Goal: Communication & Community: Answer question/provide support

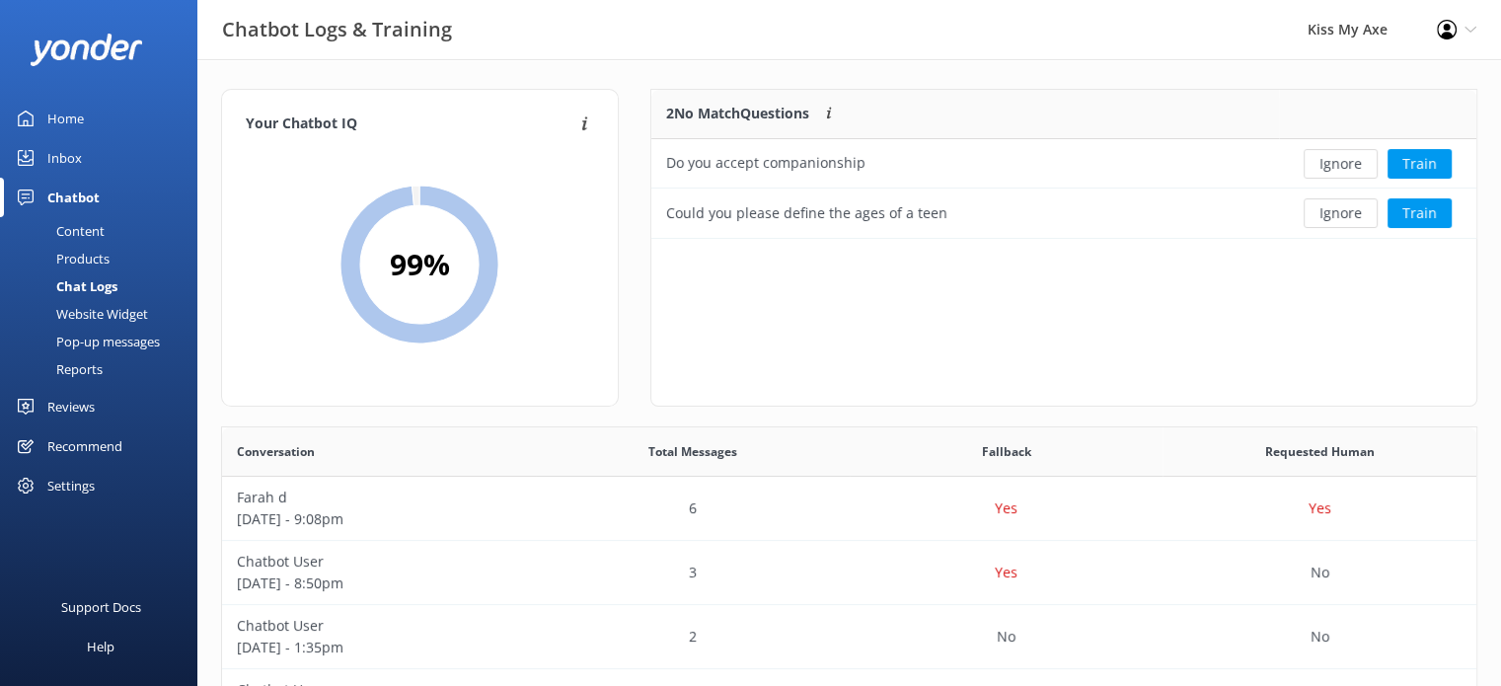
scroll to position [676, 1239]
click at [1417, 212] on button "Train" at bounding box center [1419, 213] width 64 height 30
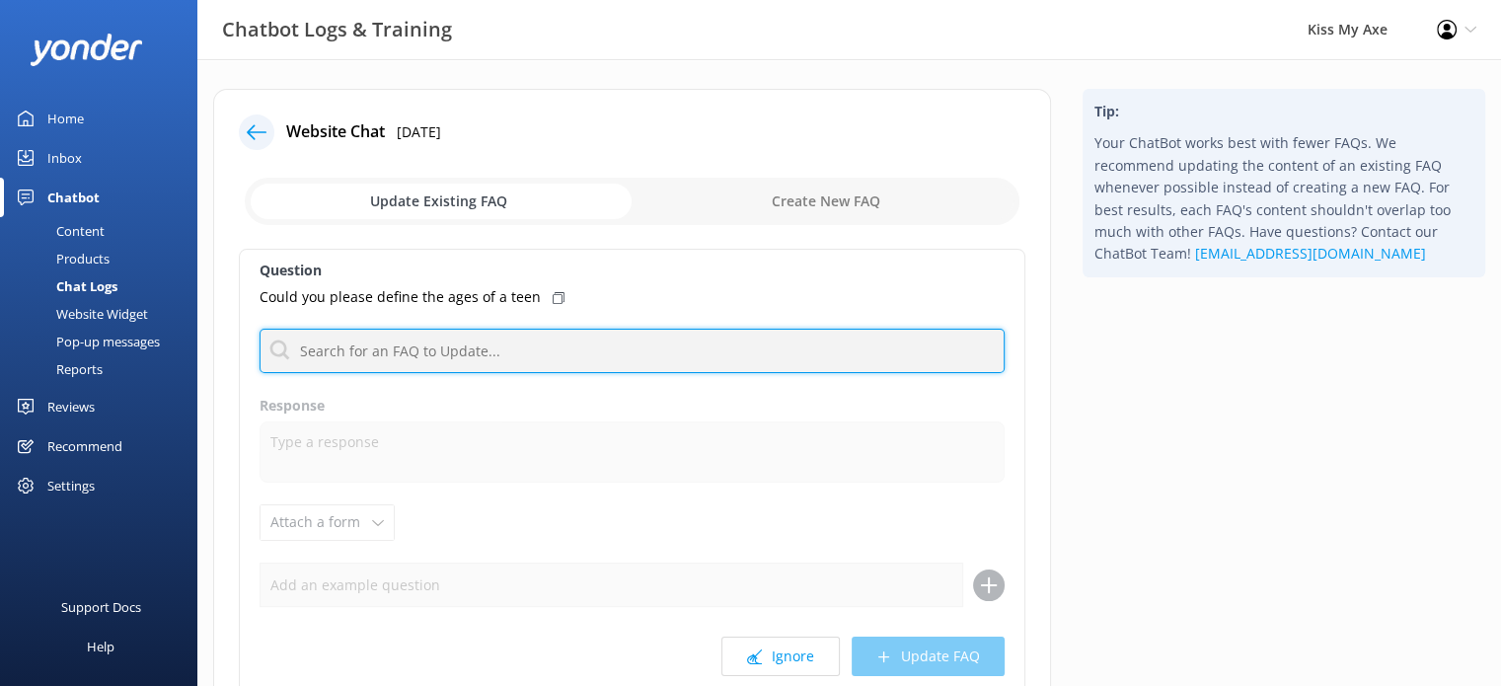
click at [482, 341] on input "text" at bounding box center [632, 351] width 745 height 44
type input "teen"
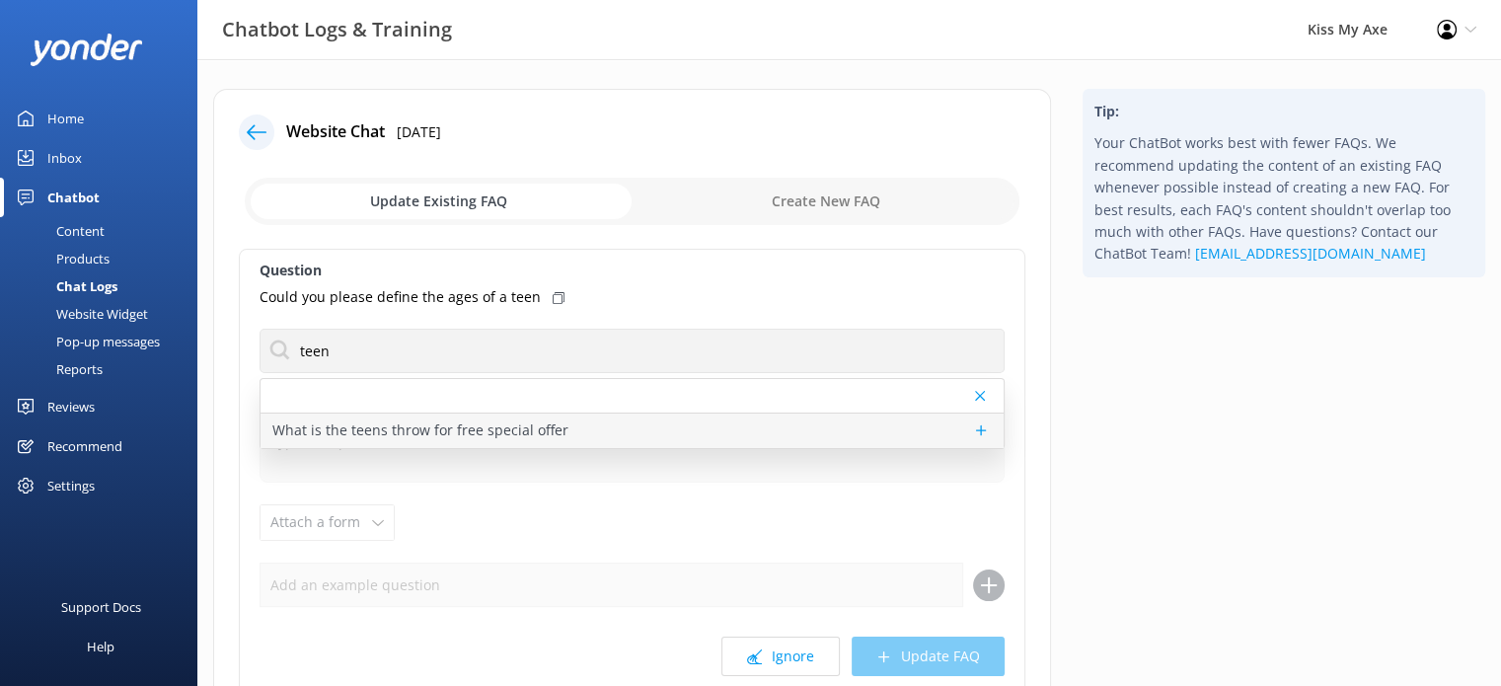
click at [410, 424] on p "What is the teens throw for free special offer" at bounding box center [420, 430] width 296 height 22
type textarea "Our “Teens Throw for Free” offer generally runs every school holidays. One teen…"
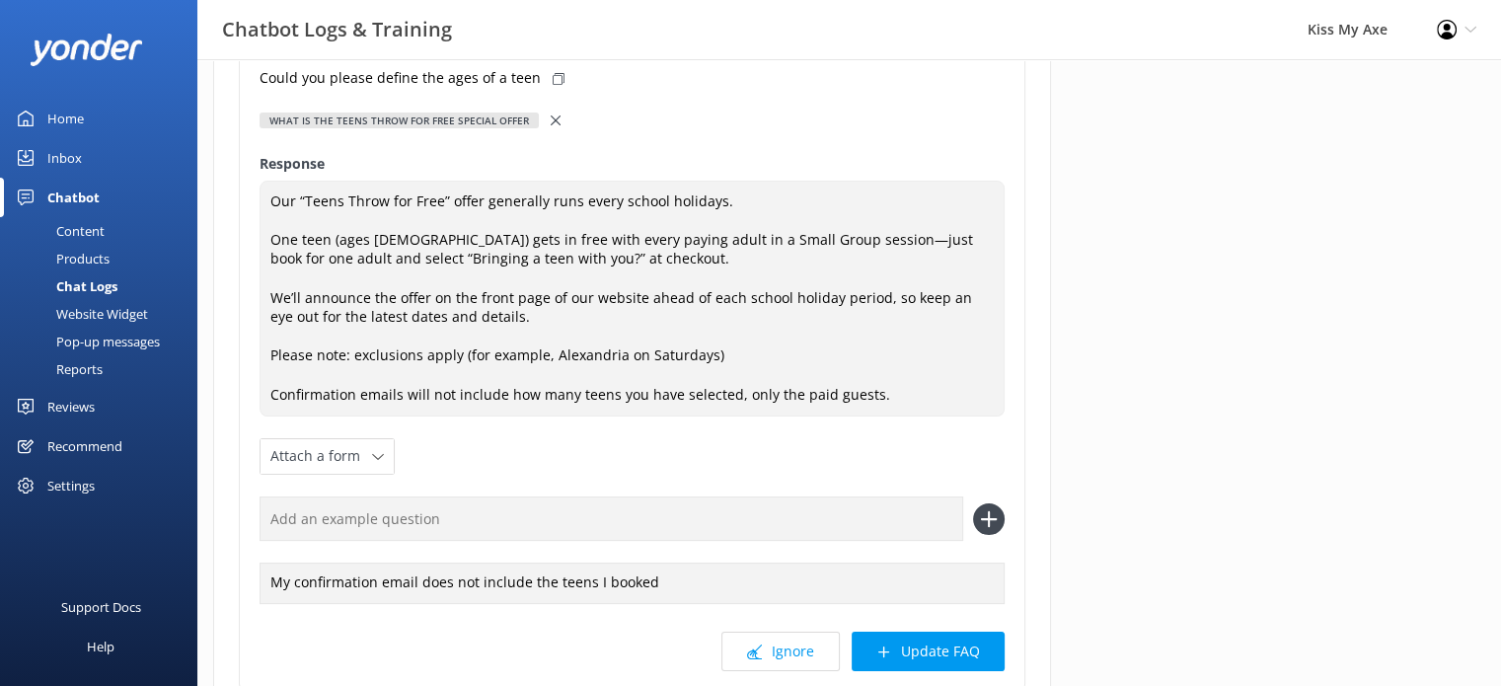
scroll to position [222, 0]
click at [947, 650] on button "Update FAQ" at bounding box center [928, 648] width 153 height 39
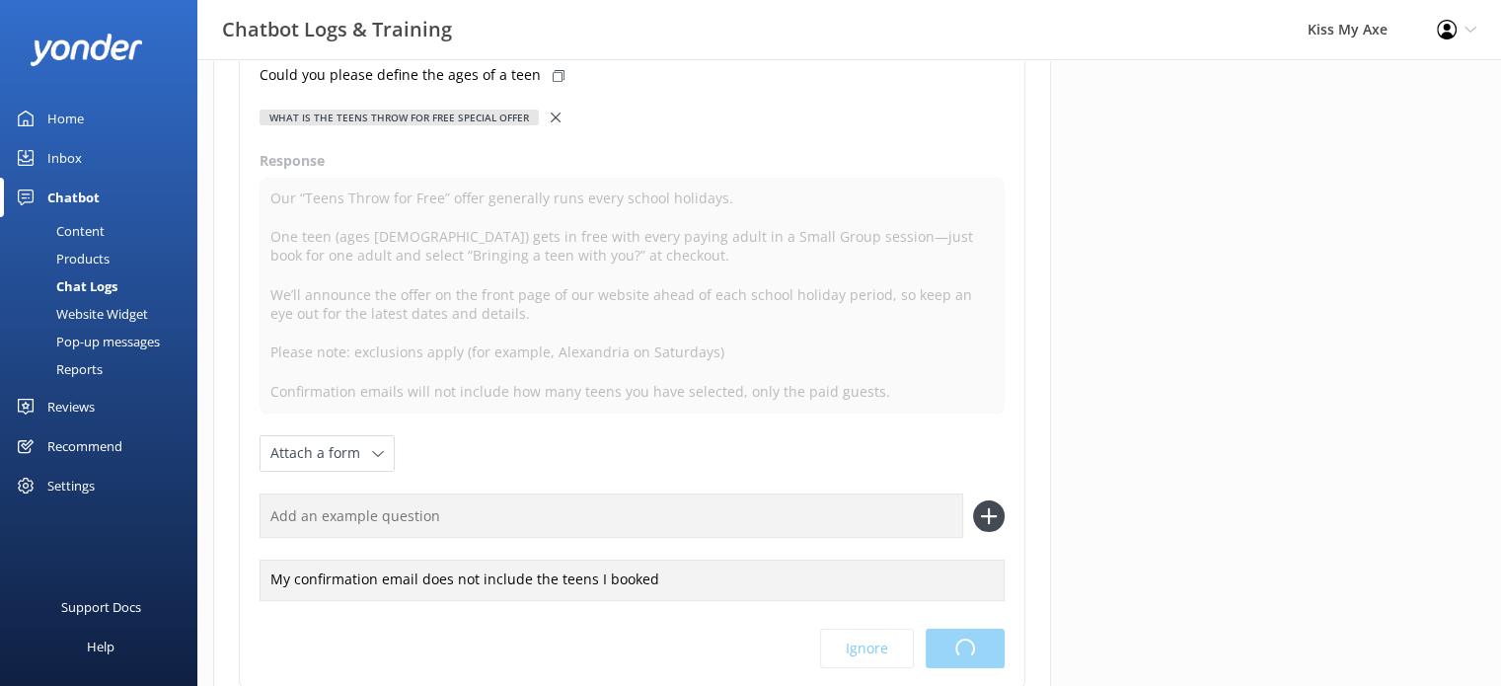
scroll to position [0, 0]
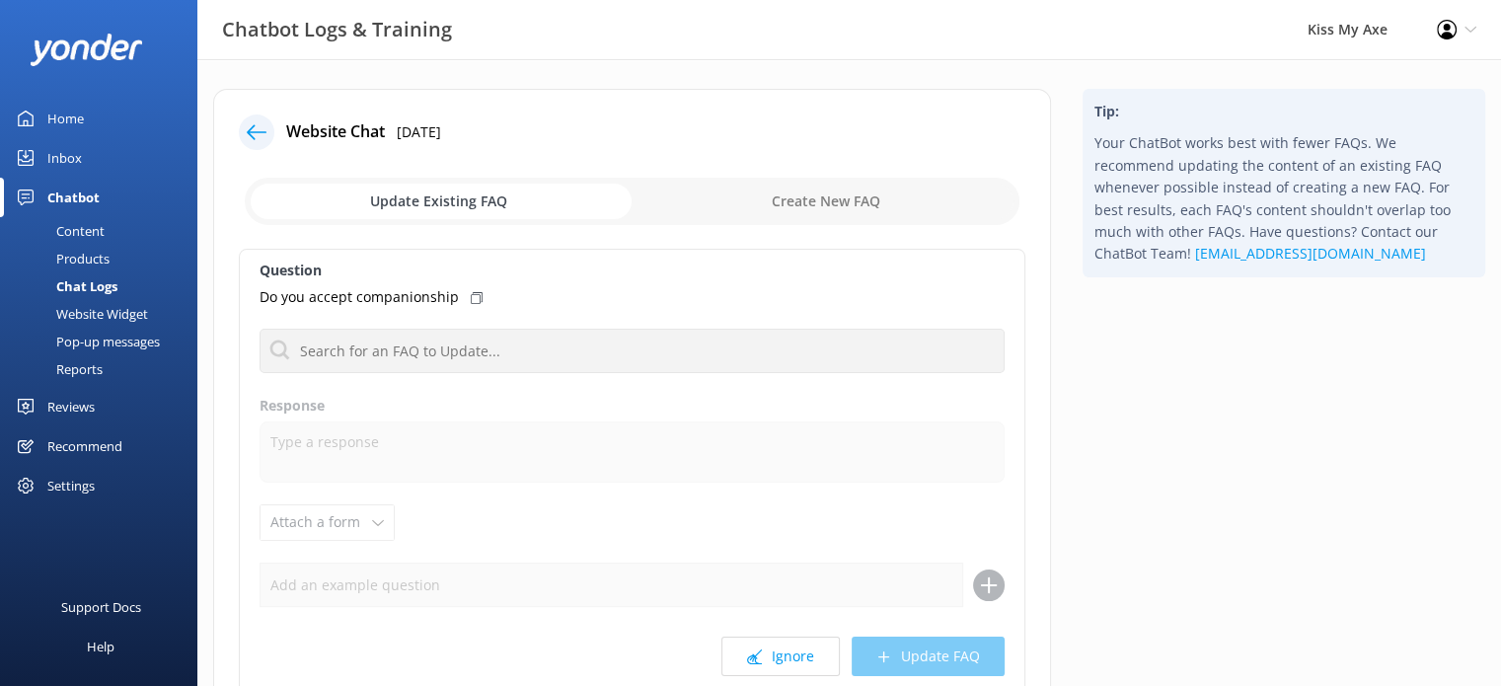
click at [255, 134] on icon at bounding box center [257, 132] width 20 height 20
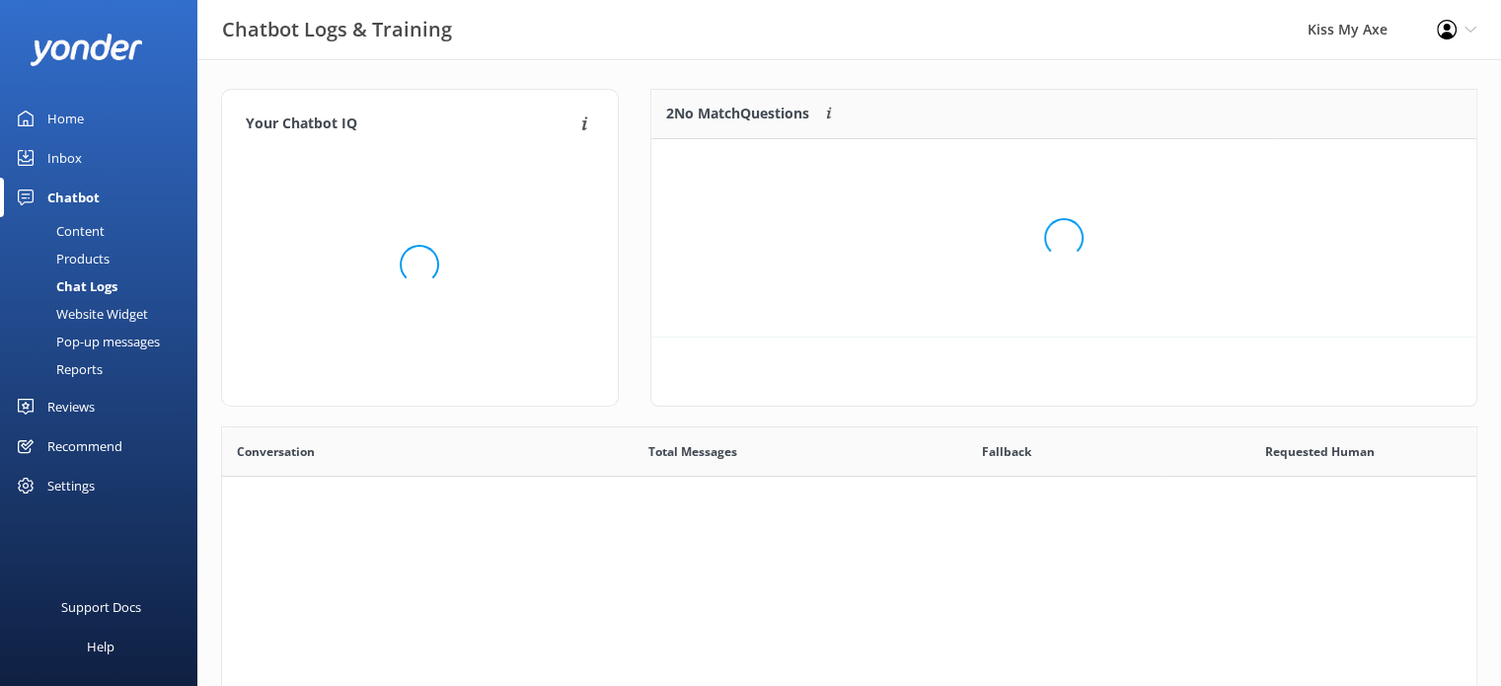
scroll to position [16, 16]
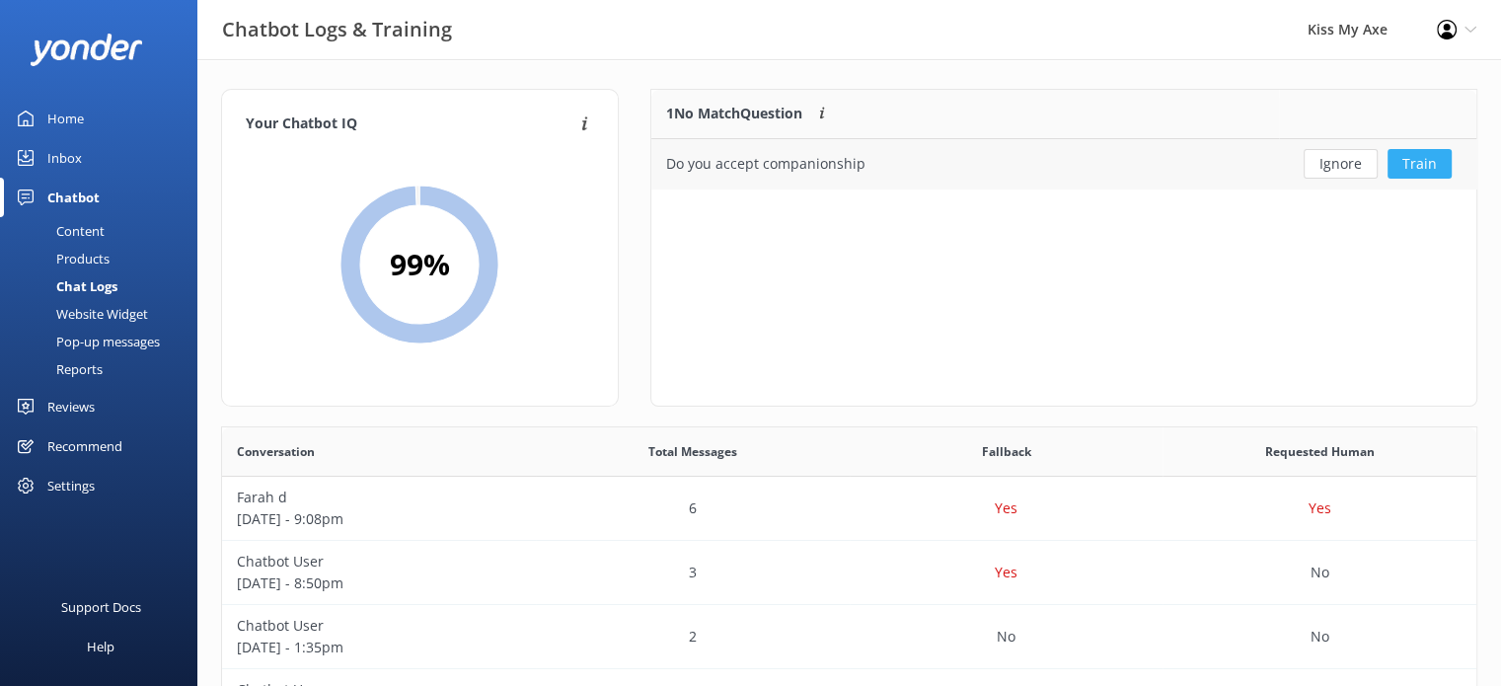
click at [1415, 159] on button "Train" at bounding box center [1419, 164] width 64 height 30
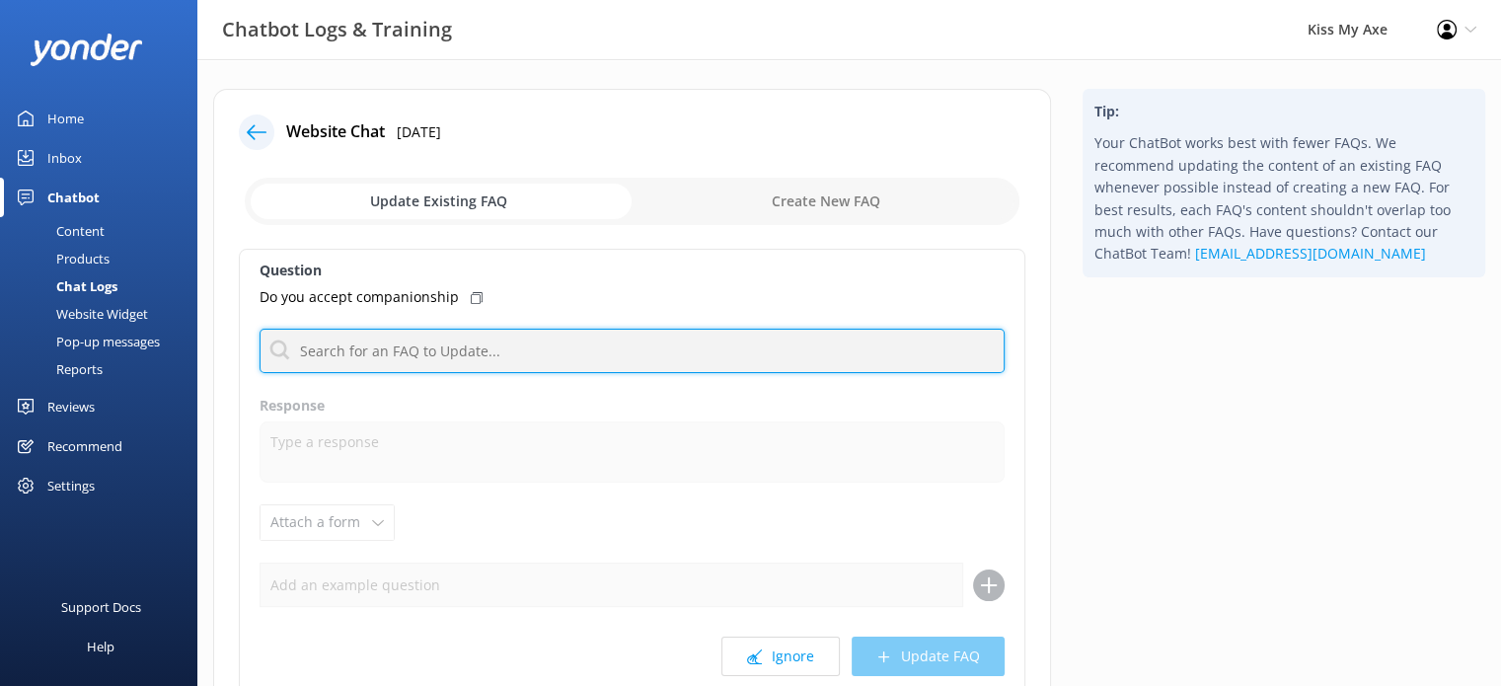
click at [472, 338] on input "text" at bounding box center [632, 351] width 745 height 44
type input "companion"
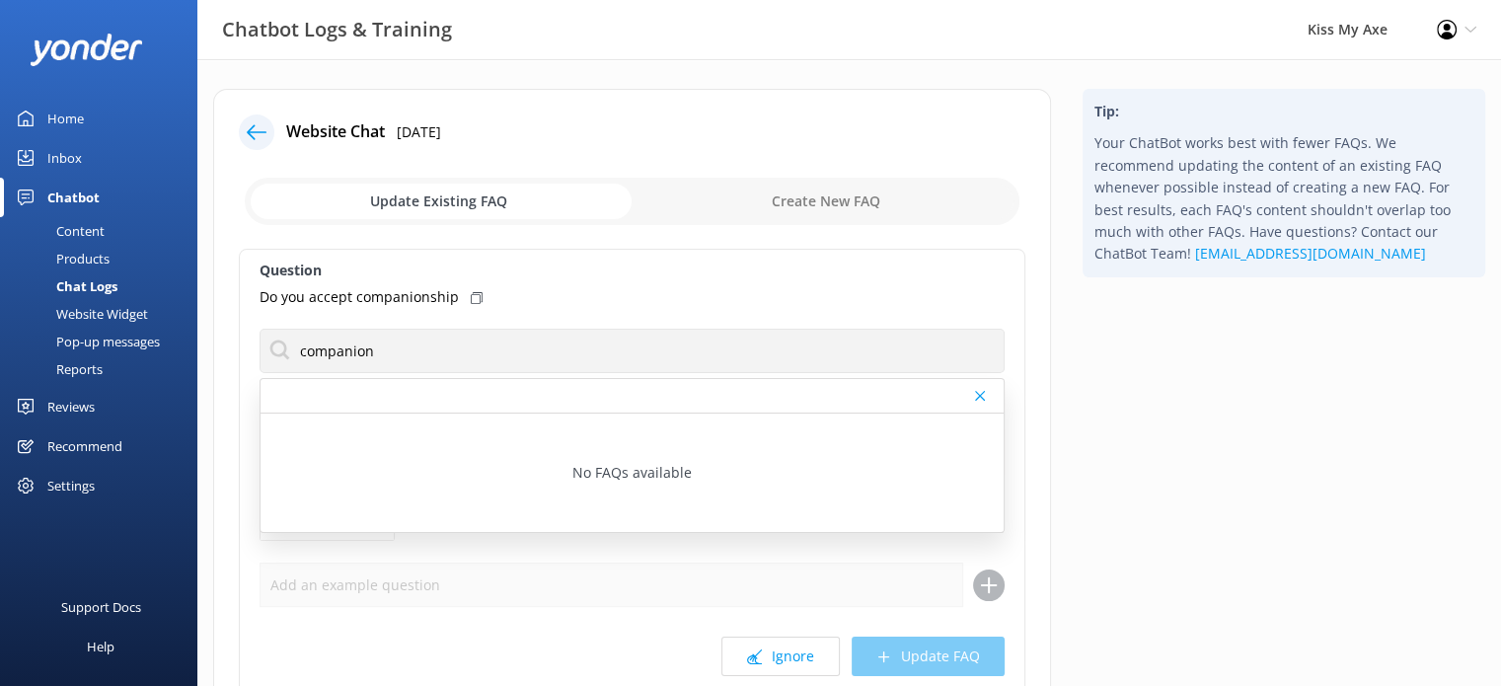
click at [737, 198] on input "checkbox" at bounding box center [632, 201] width 775 height 47
checkbox input "true"
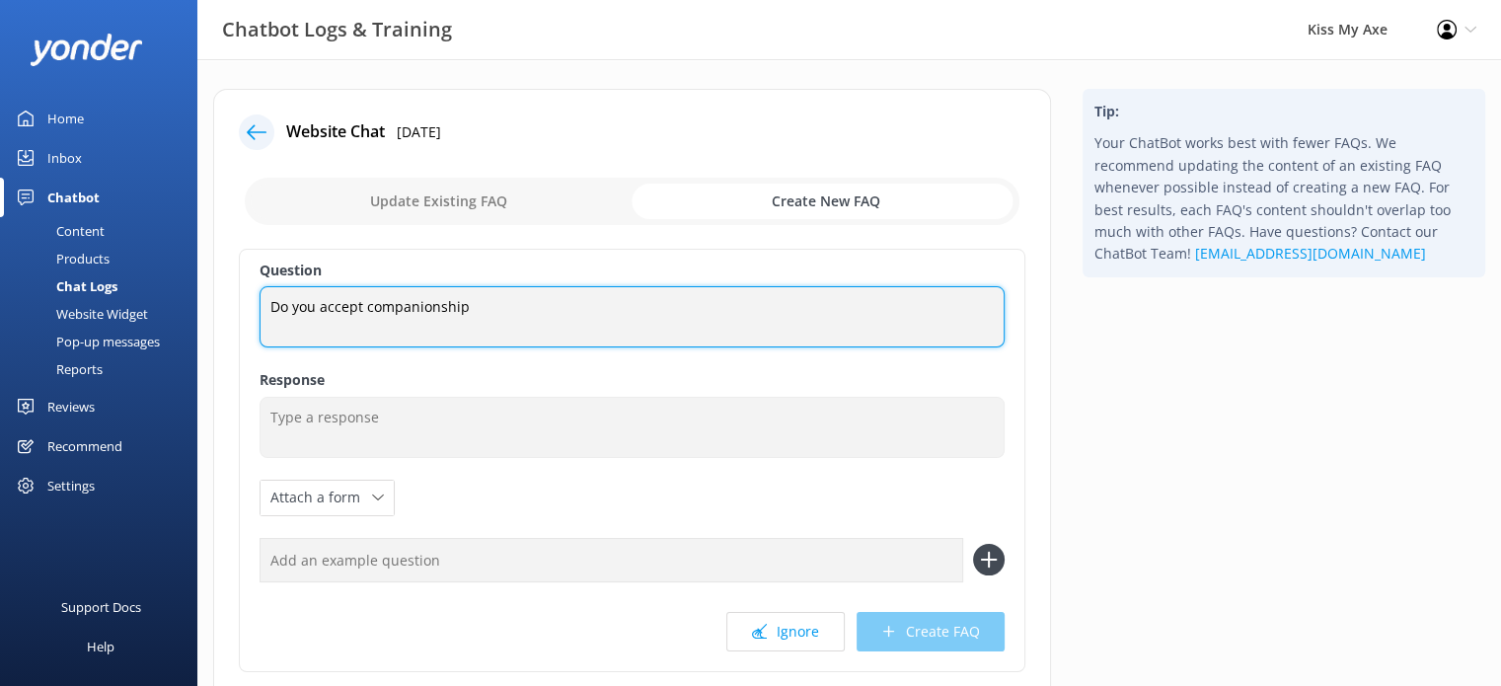
click at [536, 306] on textarea "Do you accept companionship" at bounding box center [632, 316] width 745 height 61
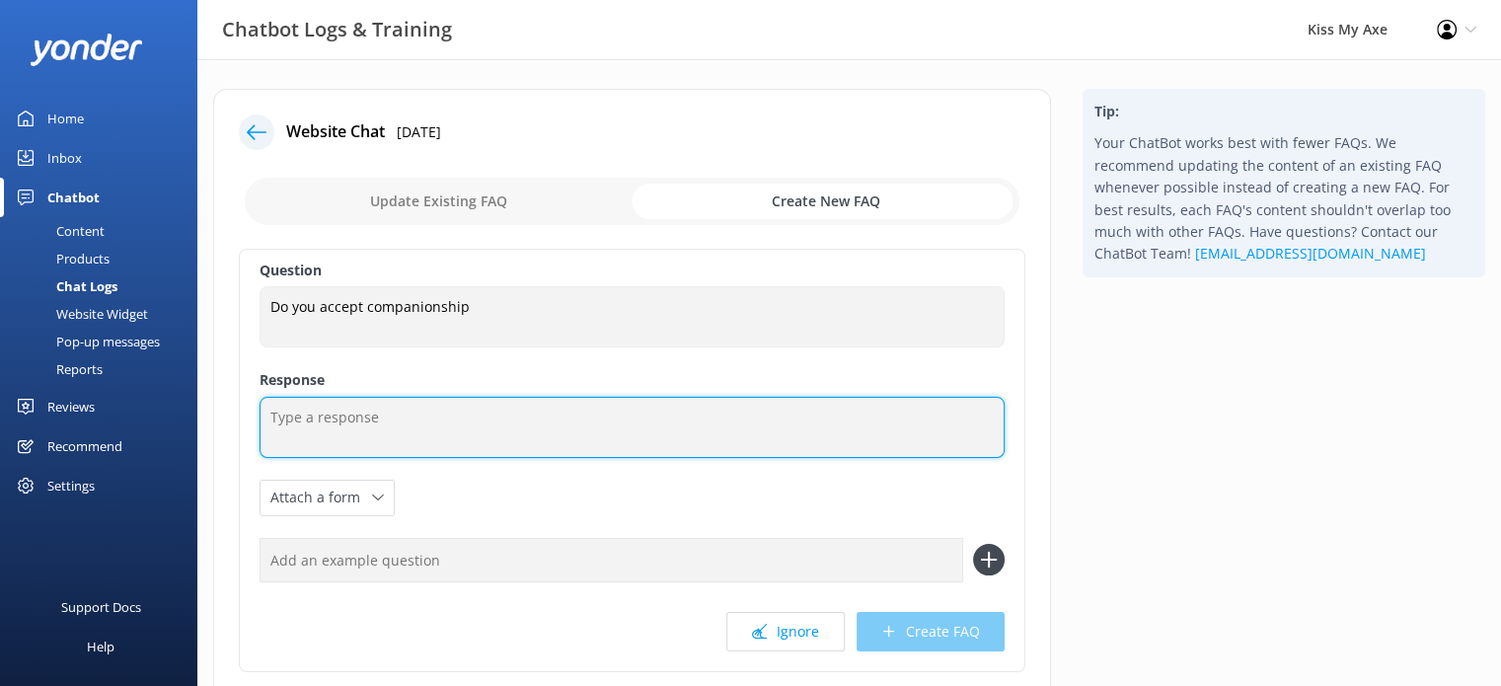
click at [449, 412] on textarea at bounding box center [632, 427] width 745 height 61
type textarea "Yes, we sure do!"
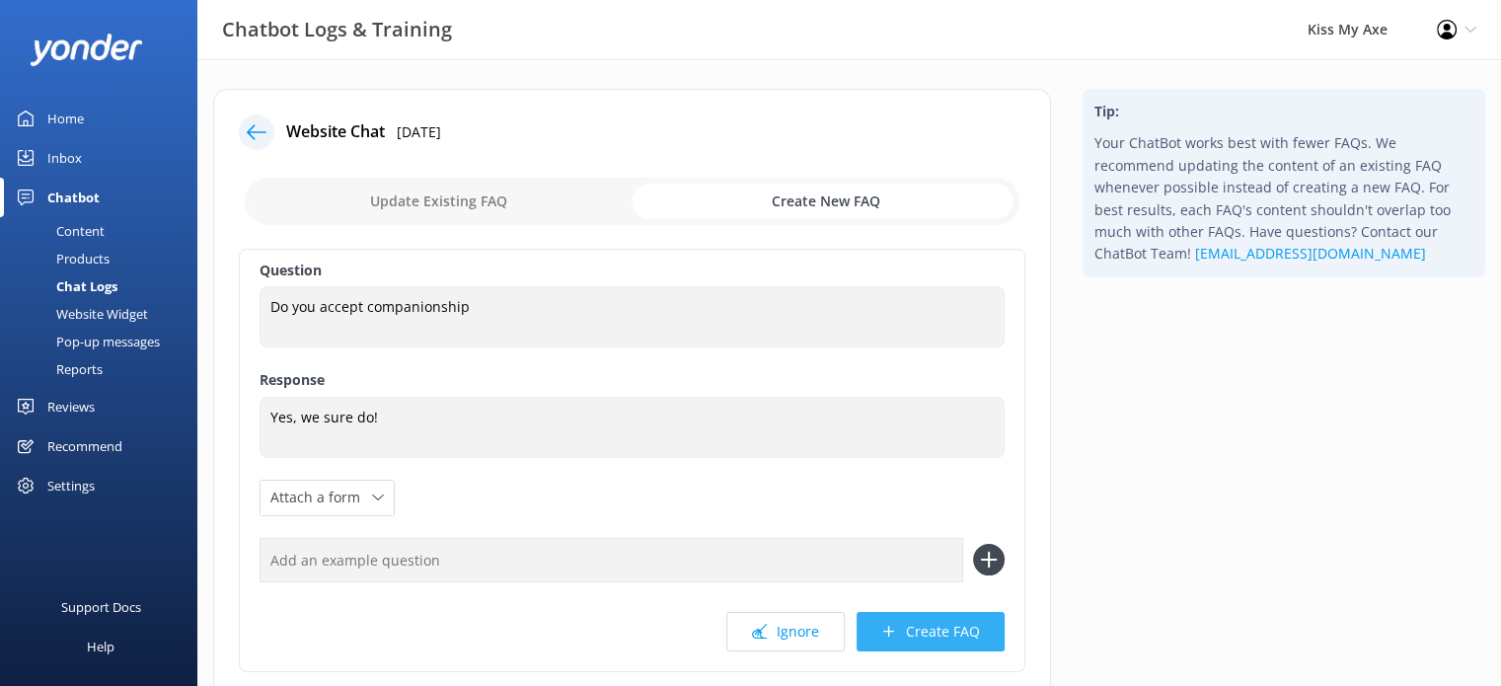
click at [898, 624] on button "Create FAQ" at bounding box center [930, 631] width 148 height 39
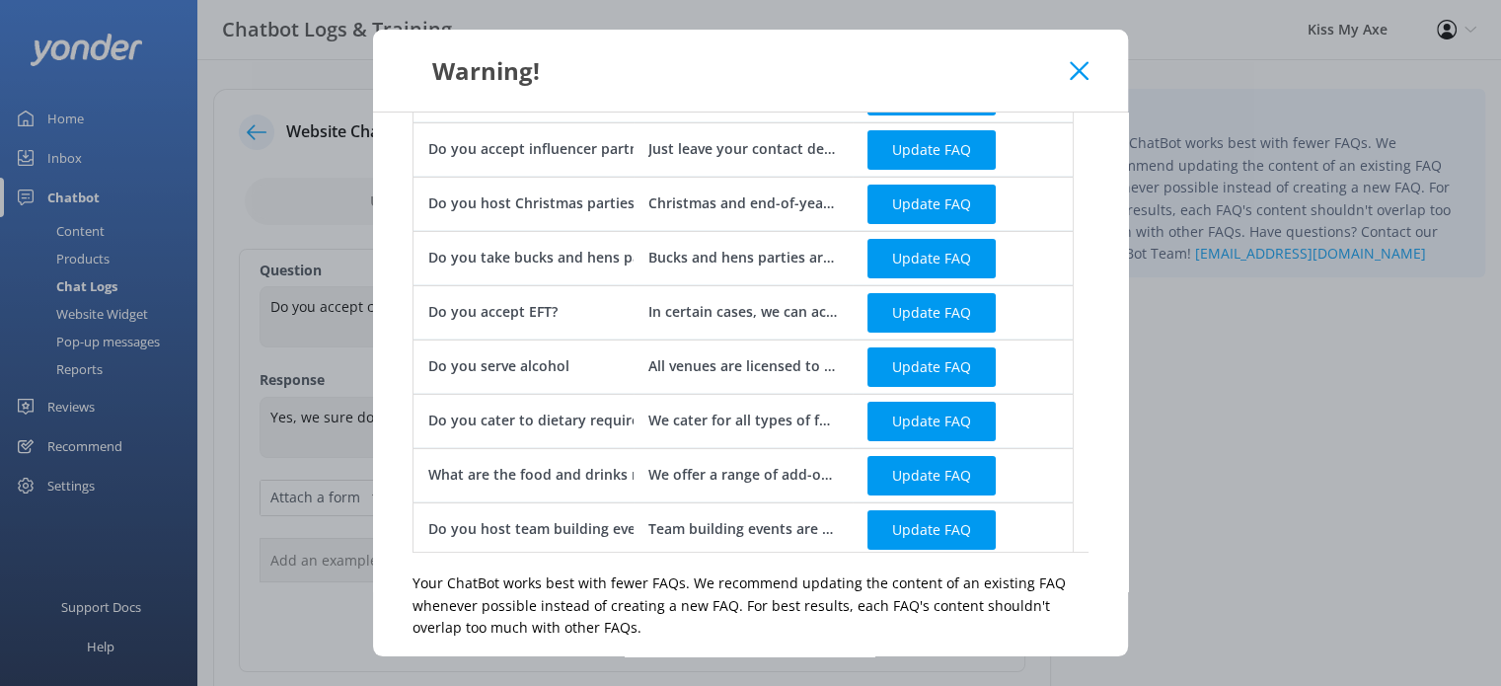
scroll to position [343, 0]
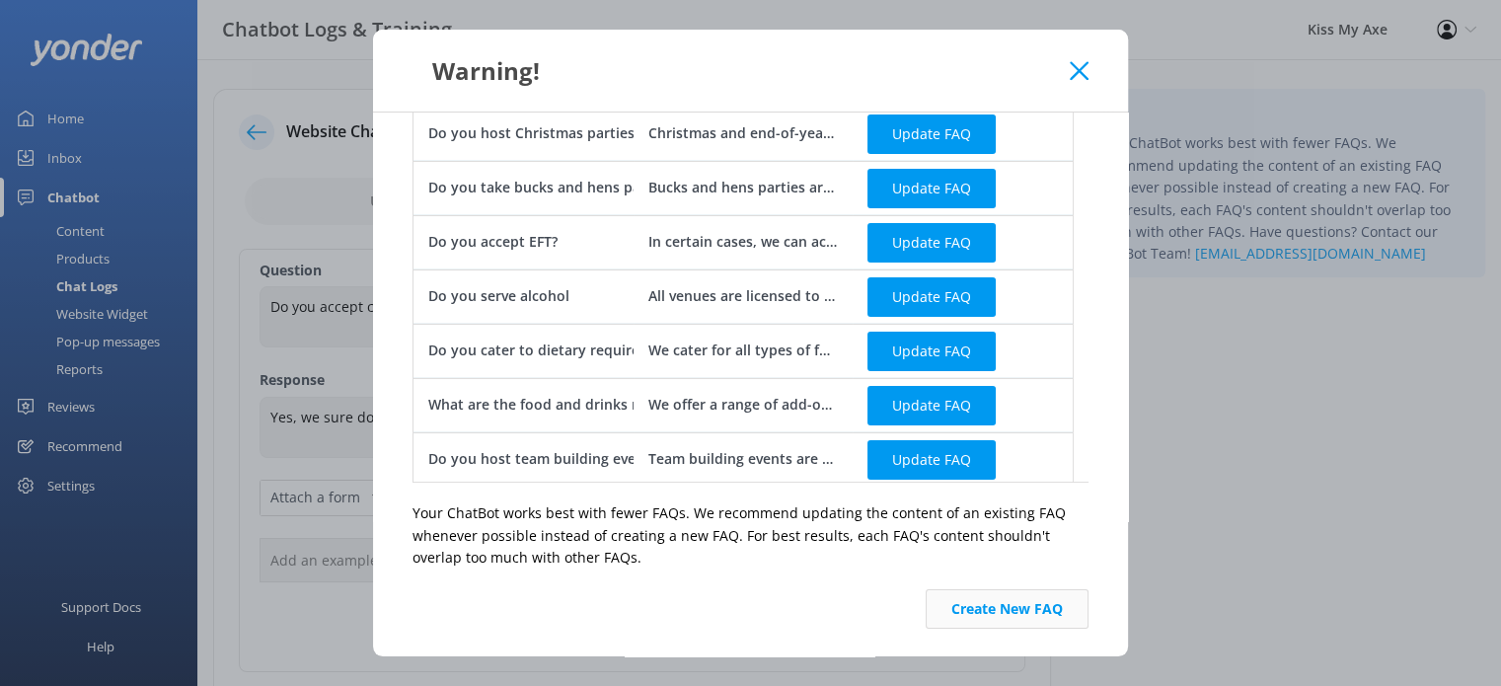
click at [1009, 599] on button "Create New FAQ" at bounding box center [1007, 608] width 163 height 39
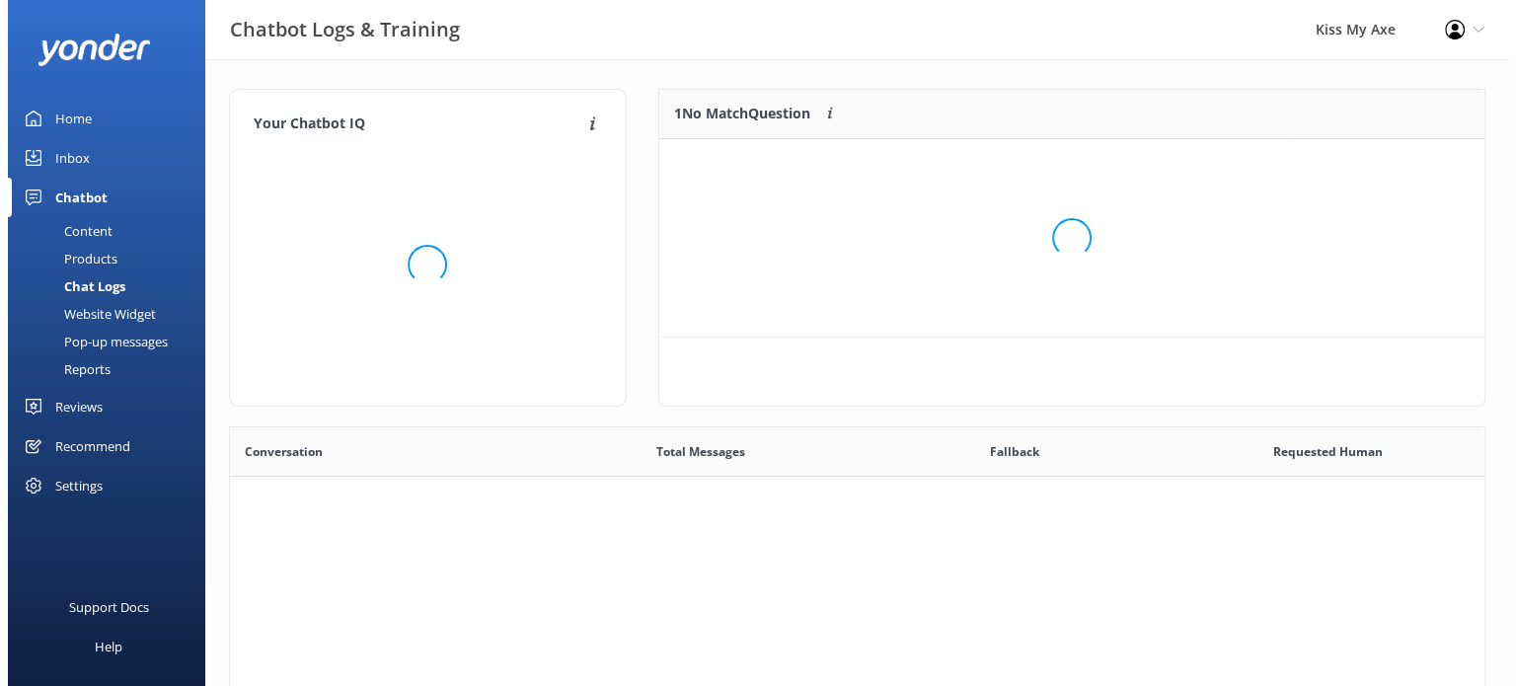
scroll to position [676, 1239]
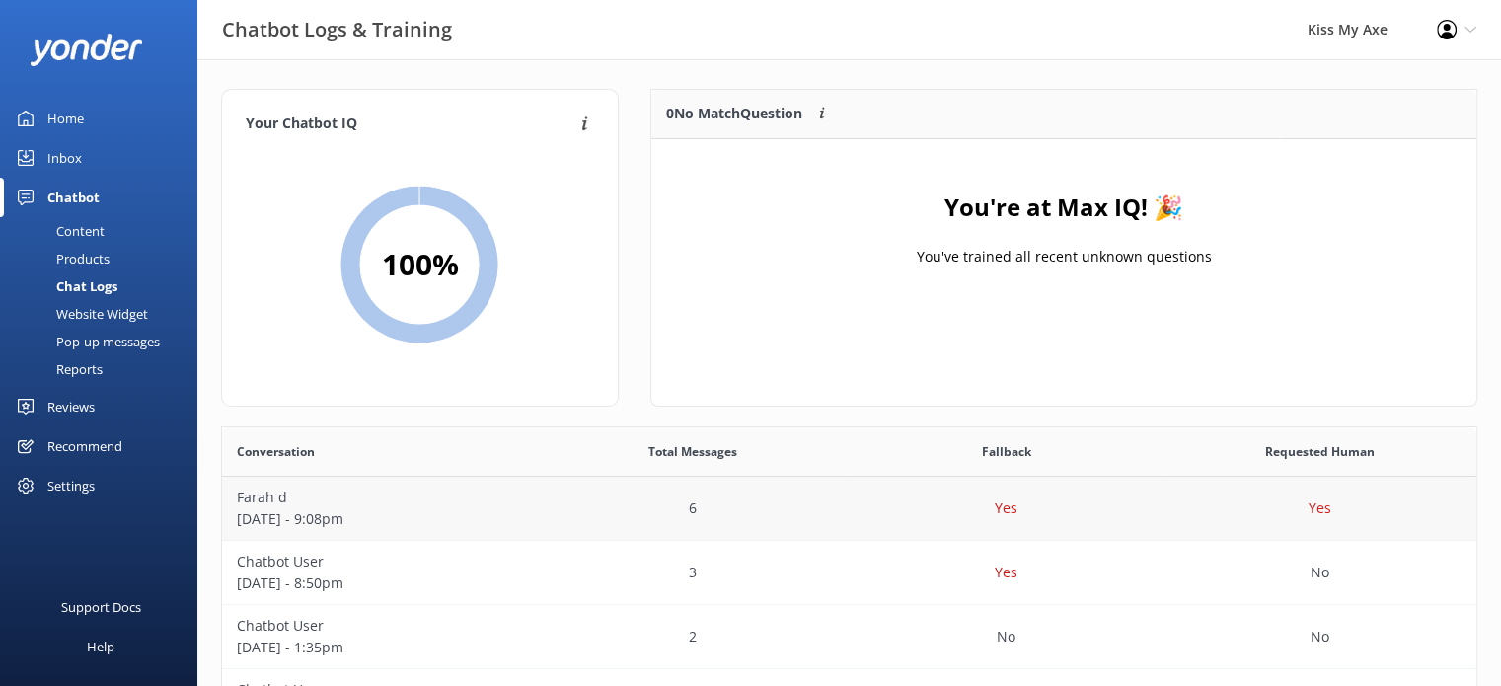
click at [838, 512] on div "6" at bounding box center [693, 509] width 314 height 64
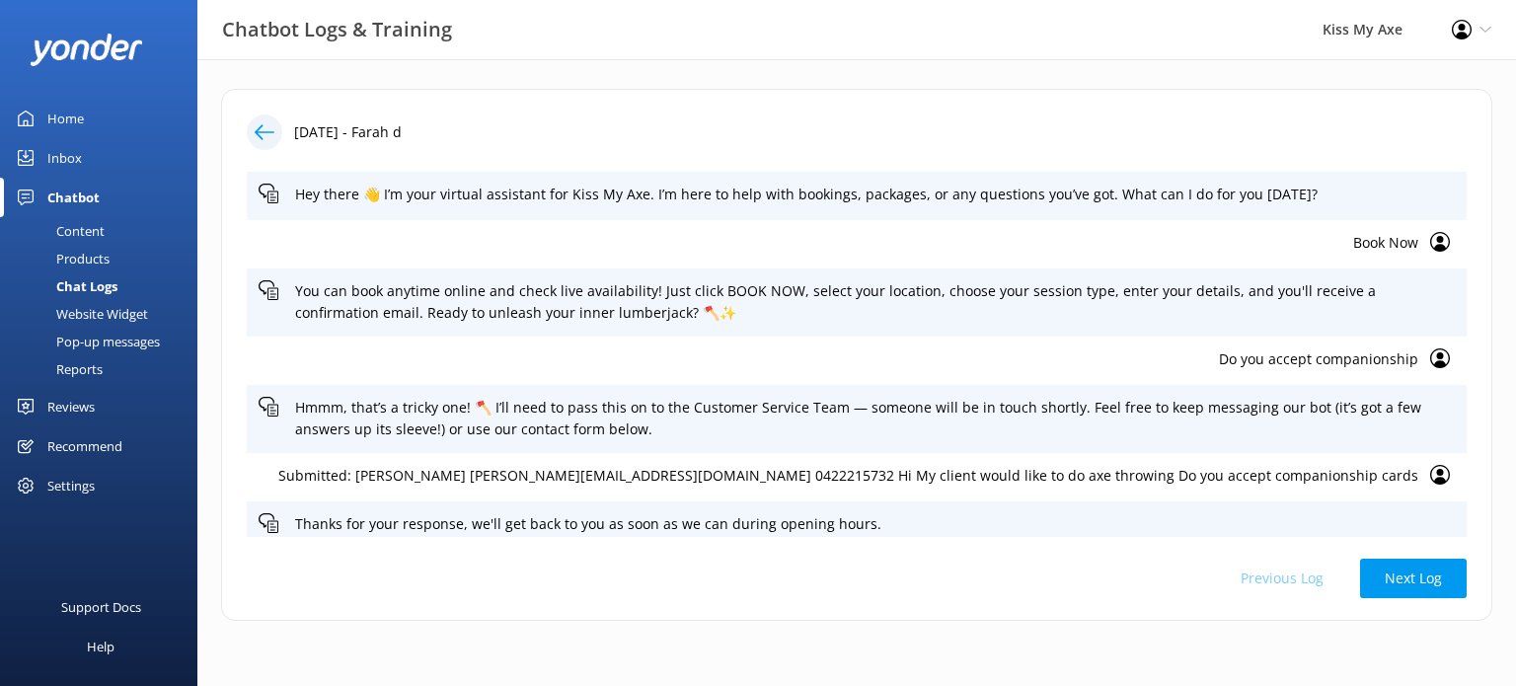
click at [261, 123] on icon at bounding box center [265, 132] width 20 height 20
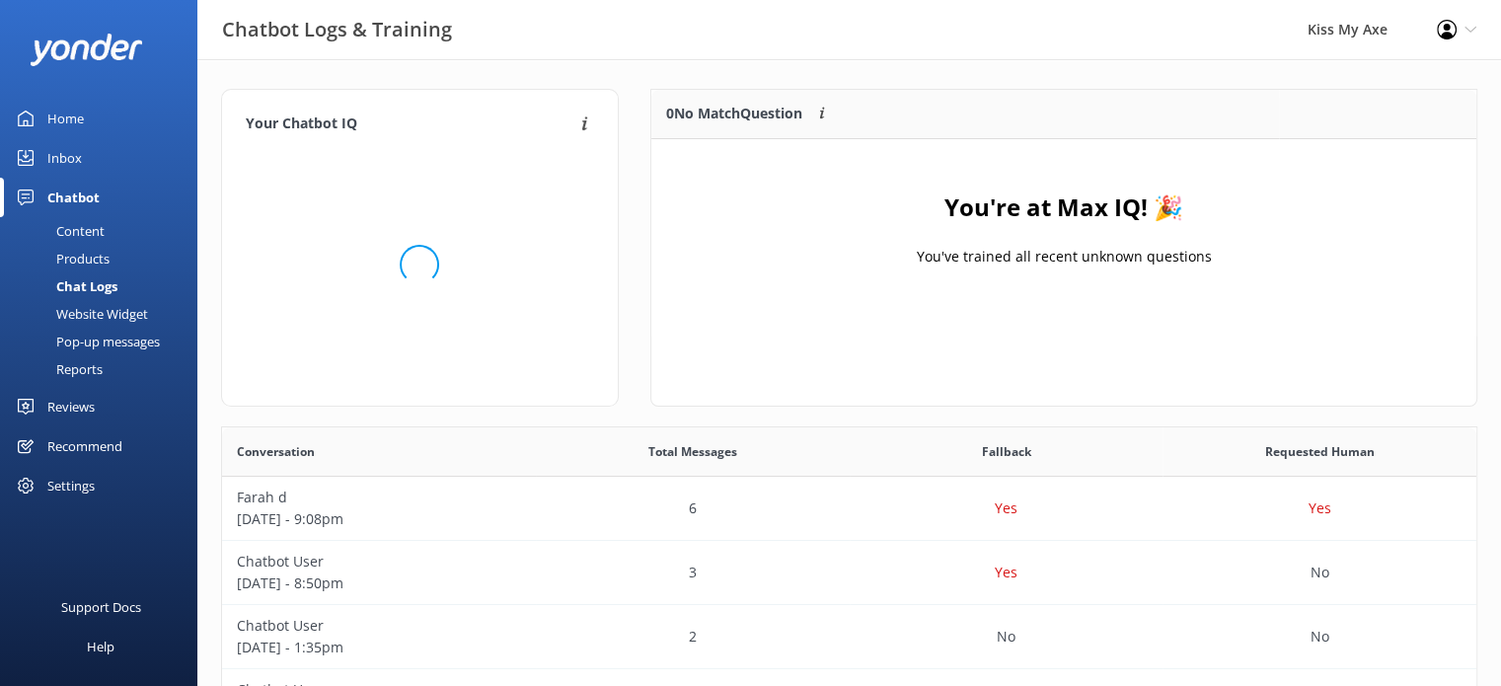
scroll to position [231, 810]
